Goal: Check status: Check status

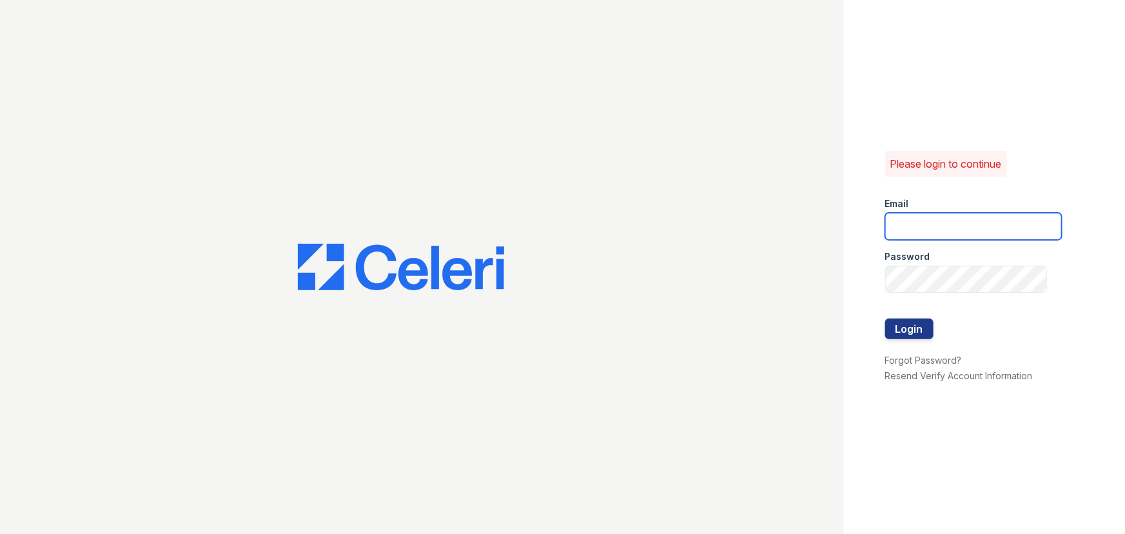
click at [908, 217] on input "email" at bounding box center [973, 226] width 177 height 27
type input "aalexander@trinity-pm.com"
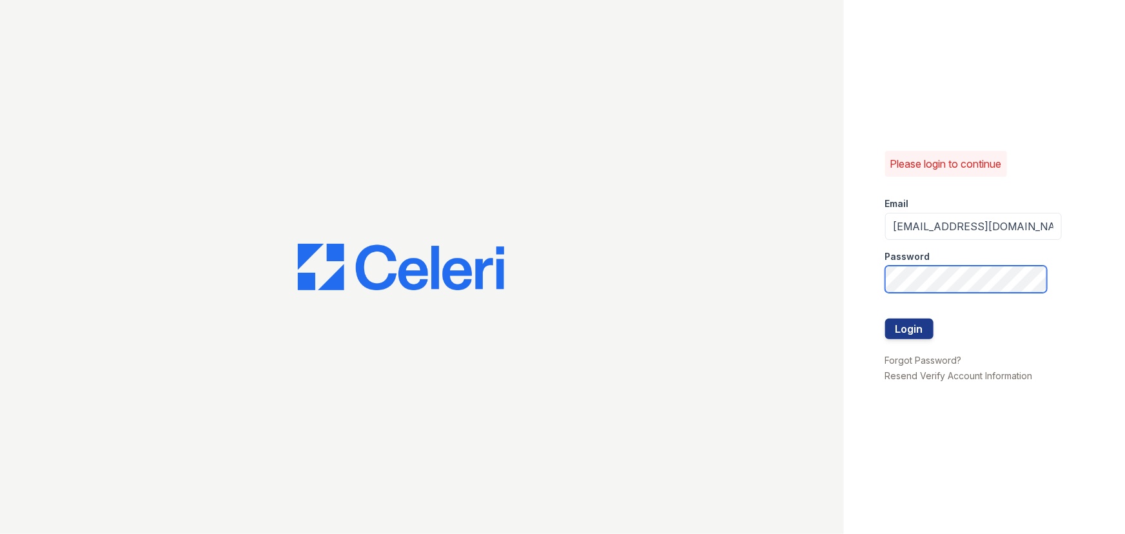
click at [885, 319] on button "Login" at bounding box center [909, 329] width 48 height 21
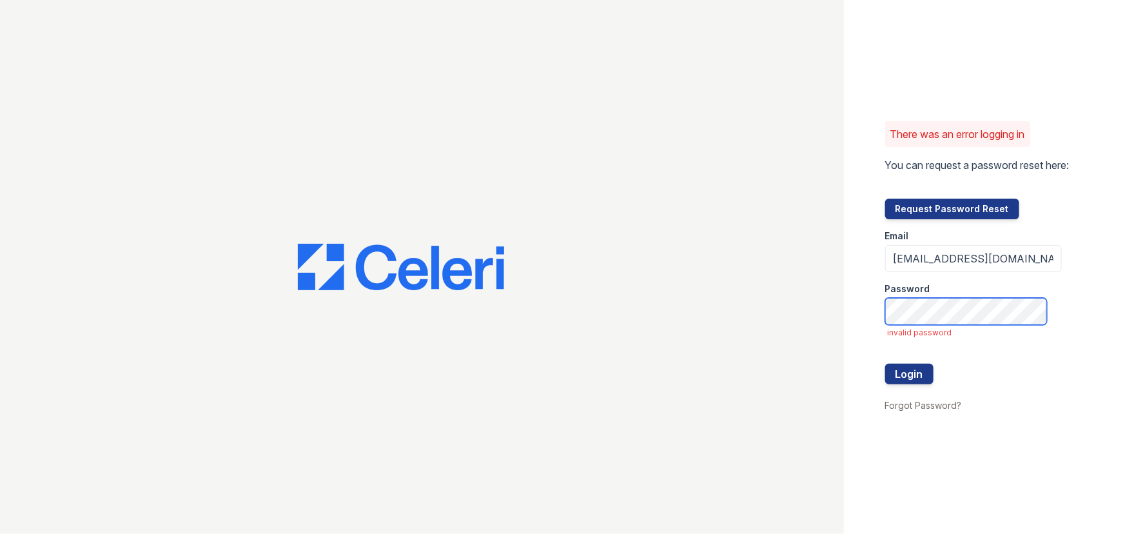
click at [885, 364] on button "Login" at bounding box center [909, 374] width 48 height 21
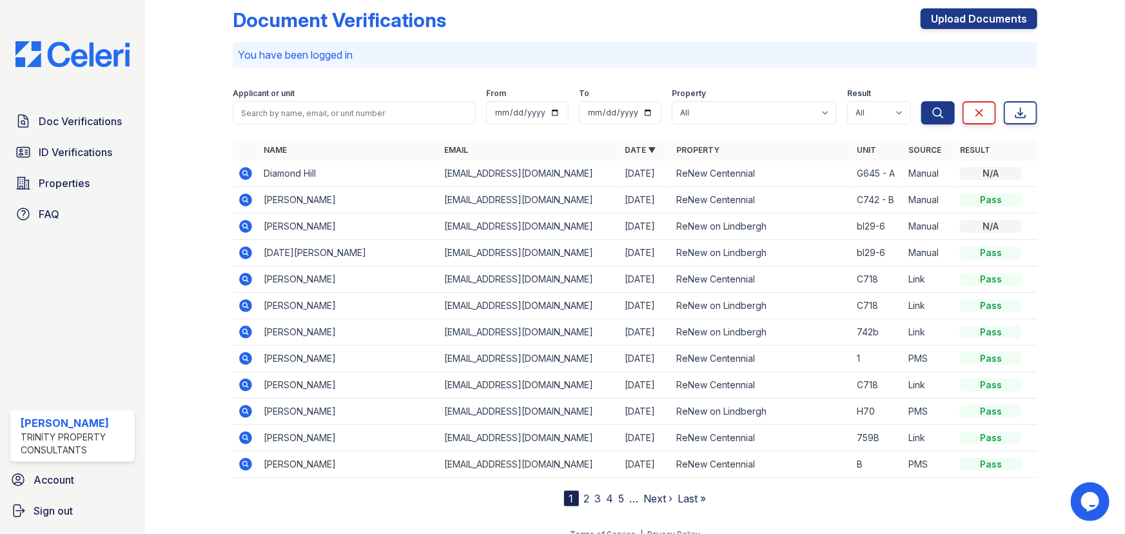
scroll to position [32, 0]
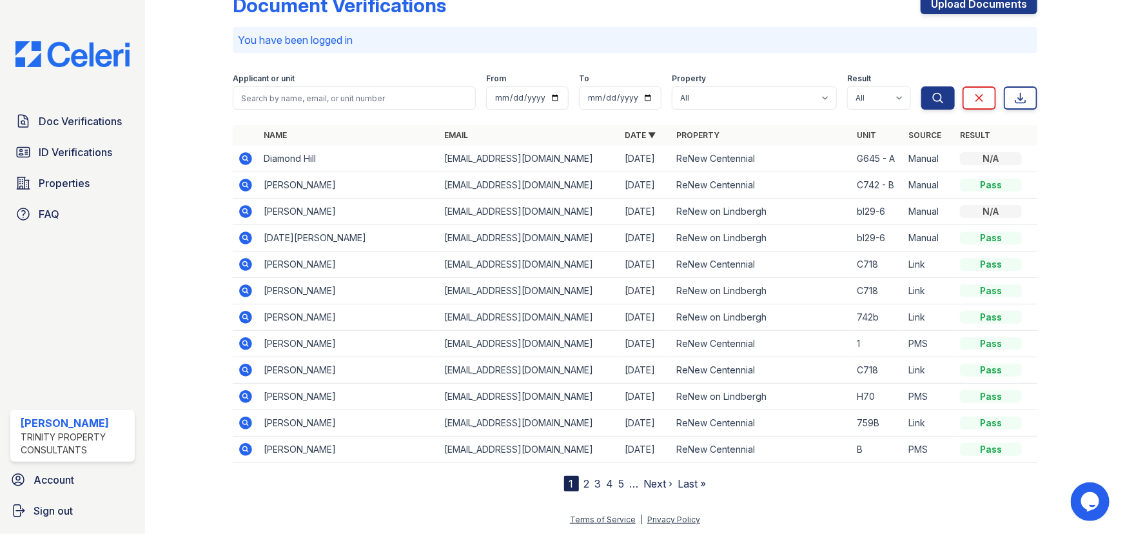
click at [82, 150] on span "ID Verifications" at bounding box center [76, 151] width 74 height 15
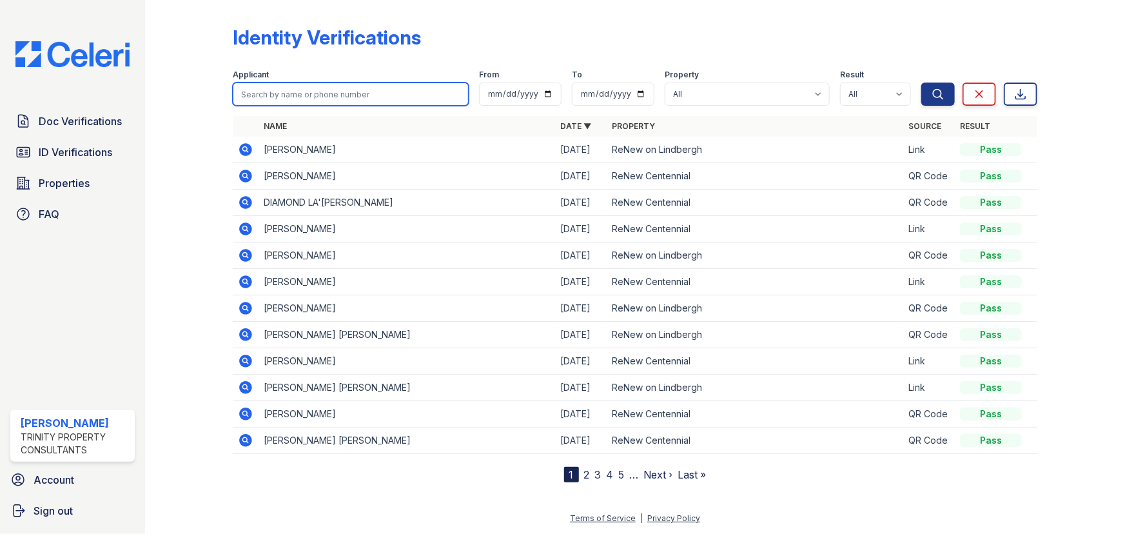
click at [344, 94] on input "search" at bounding box center [351, 94] width 236 height 23
type input "[PERSON_NAME]"
click at [921, 83] on button "Search" at bounding box center [938, 94] width 34 height 23
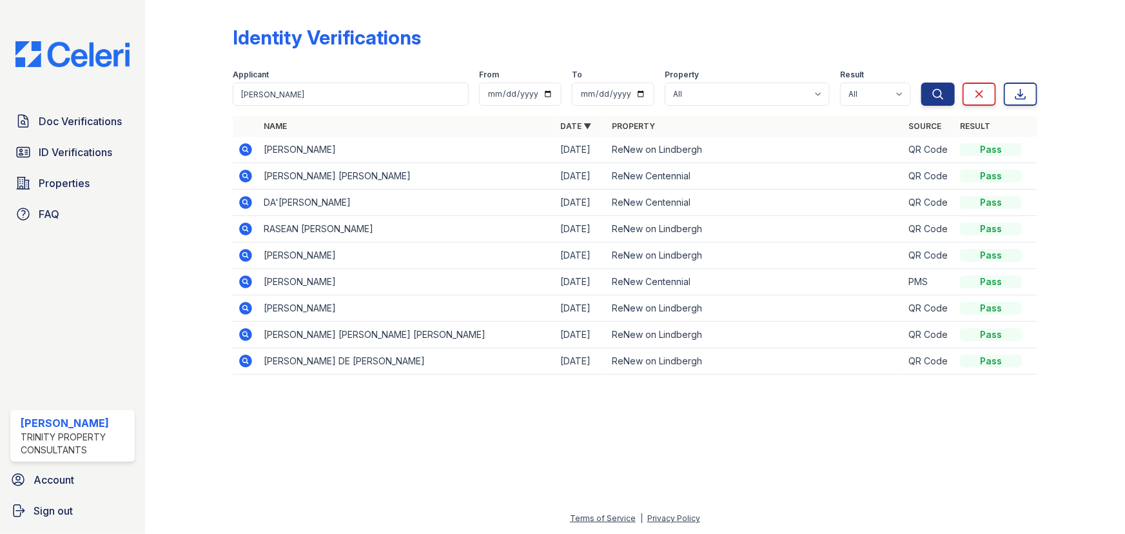
click at [246, 175] on icon at bounding box center [245, 175] width 15 height 15
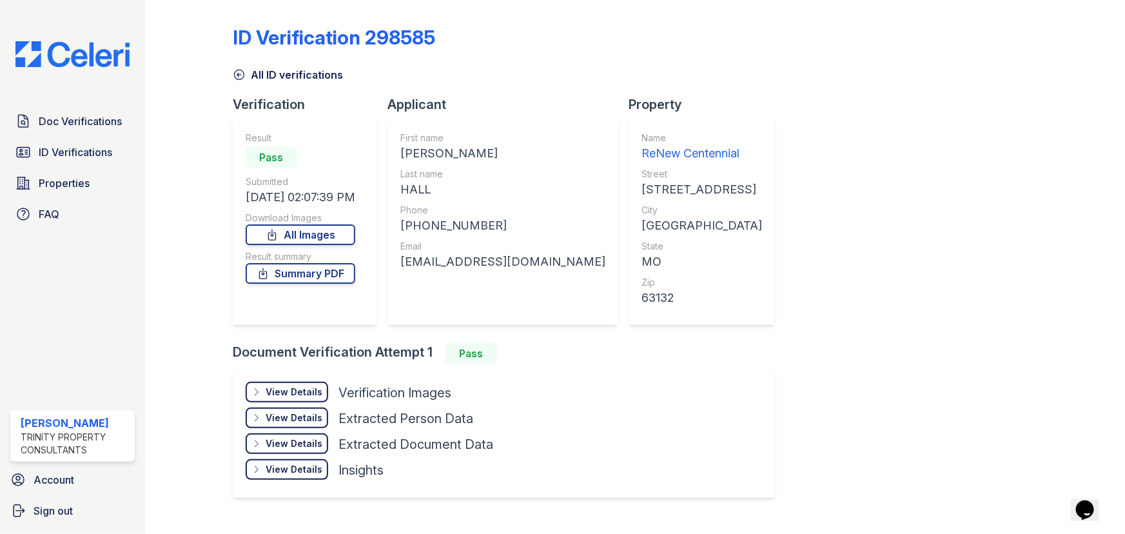
click at [308, 389] on div "View Details" at bounding box center [294, 392] width 57 height 13
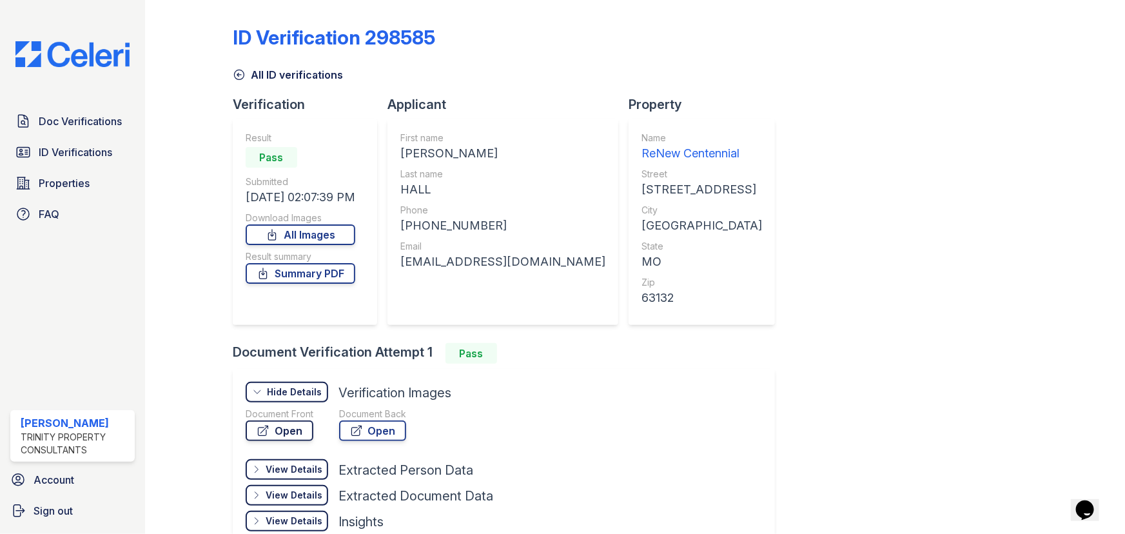
click at [291, 431] on link "Open" at bounding box center [280, 430] width 68 height 21
